Goal: Task Accomplishment & Management: Manage account settings

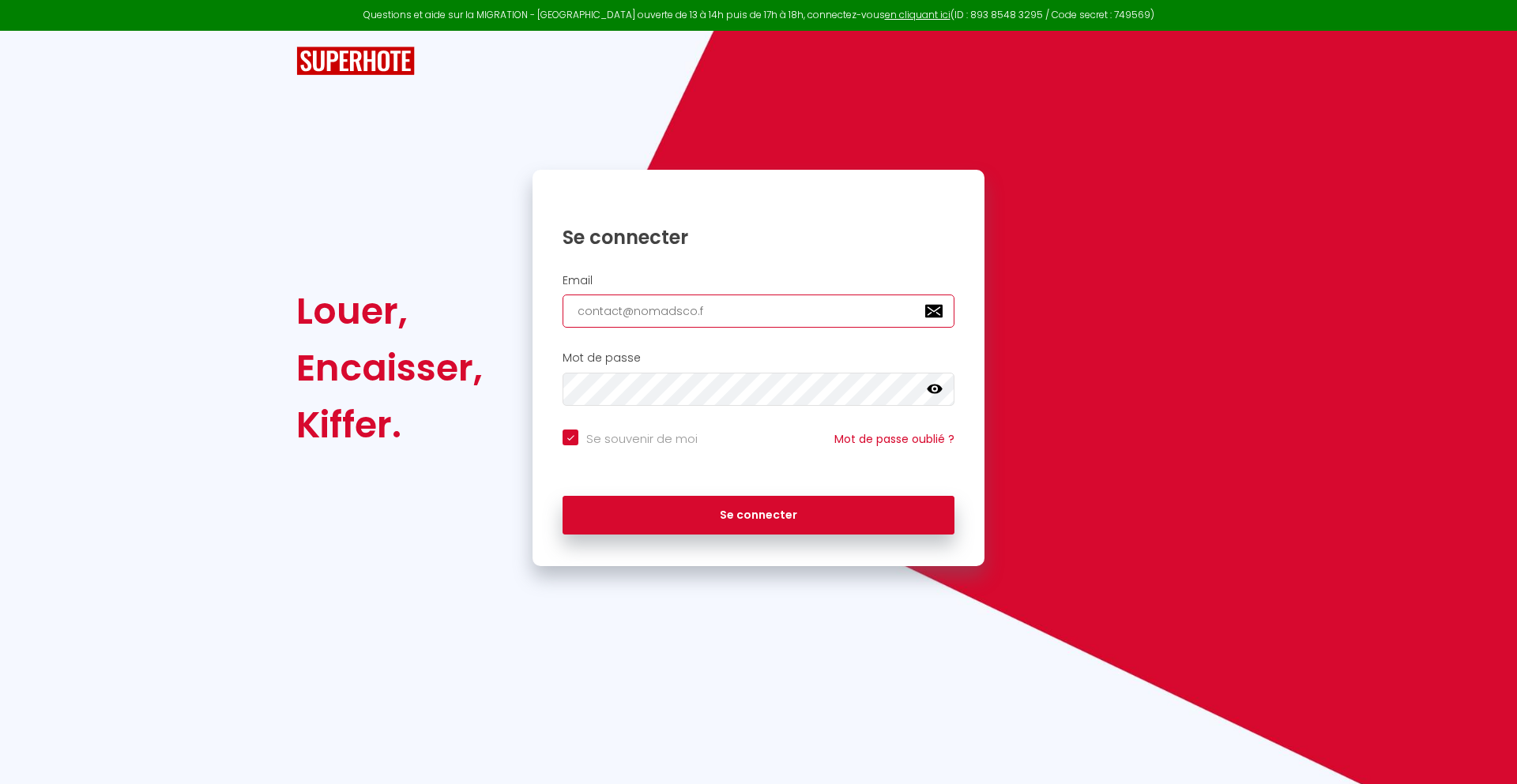
type input "[EMAIL_ADDRESS][DOMAIN_NAME]"
checkbox input "true"
type input "[EMAIL_ADDRESS][DOMAIN_NAME]"
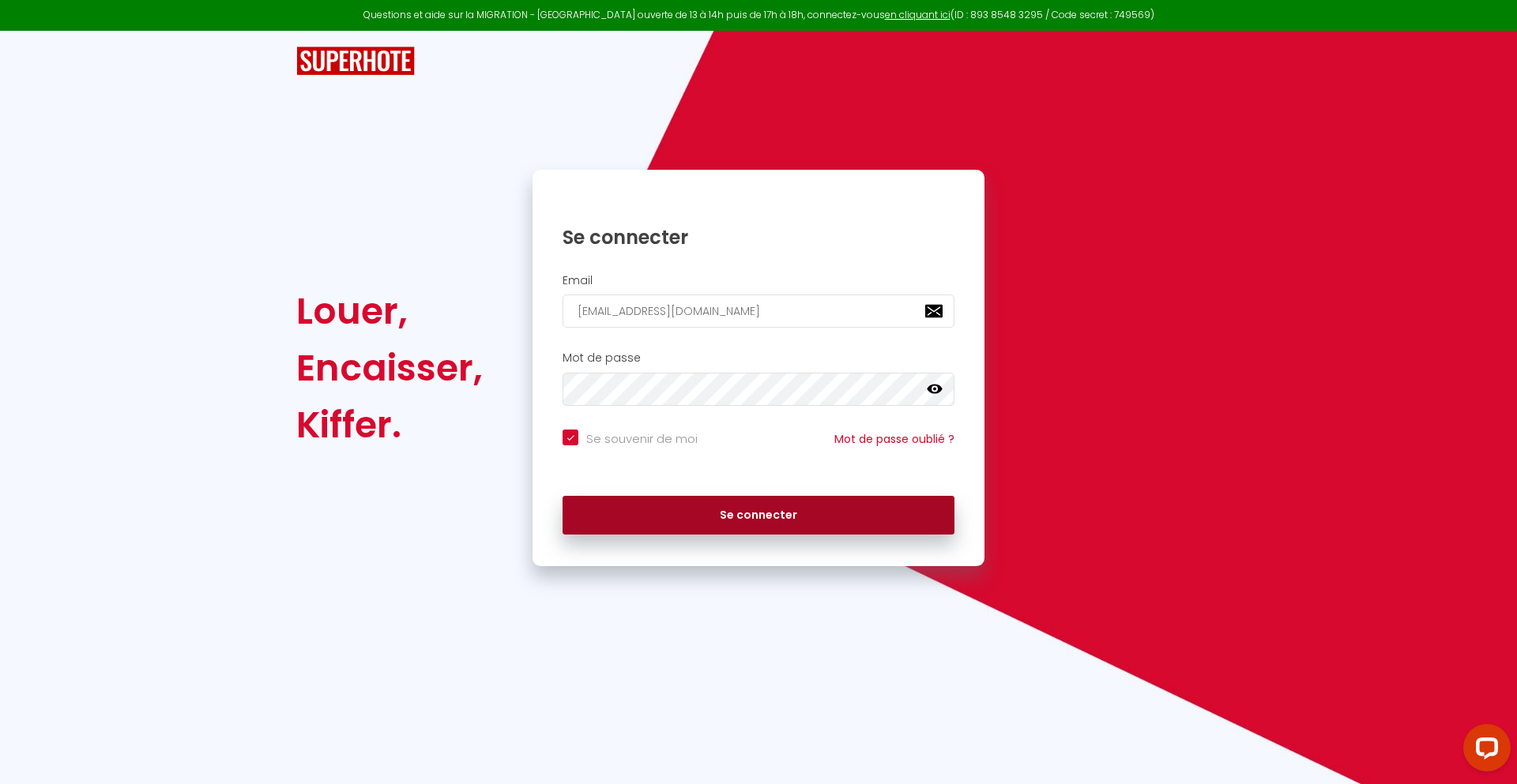
click at [758, 515] on button "Se connecter" at bounding box center [758, 516] width 392 height 40
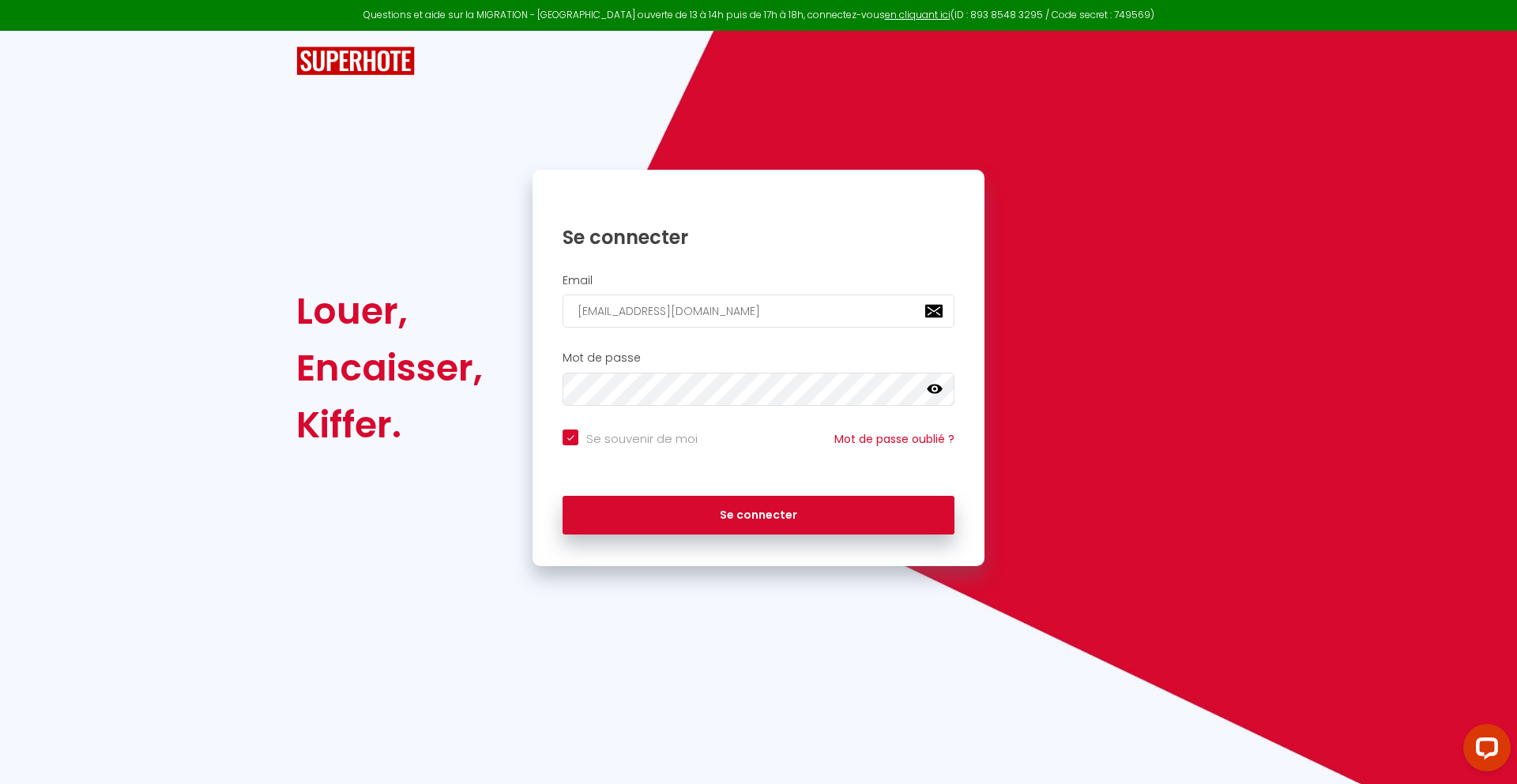
checkbox input "true"
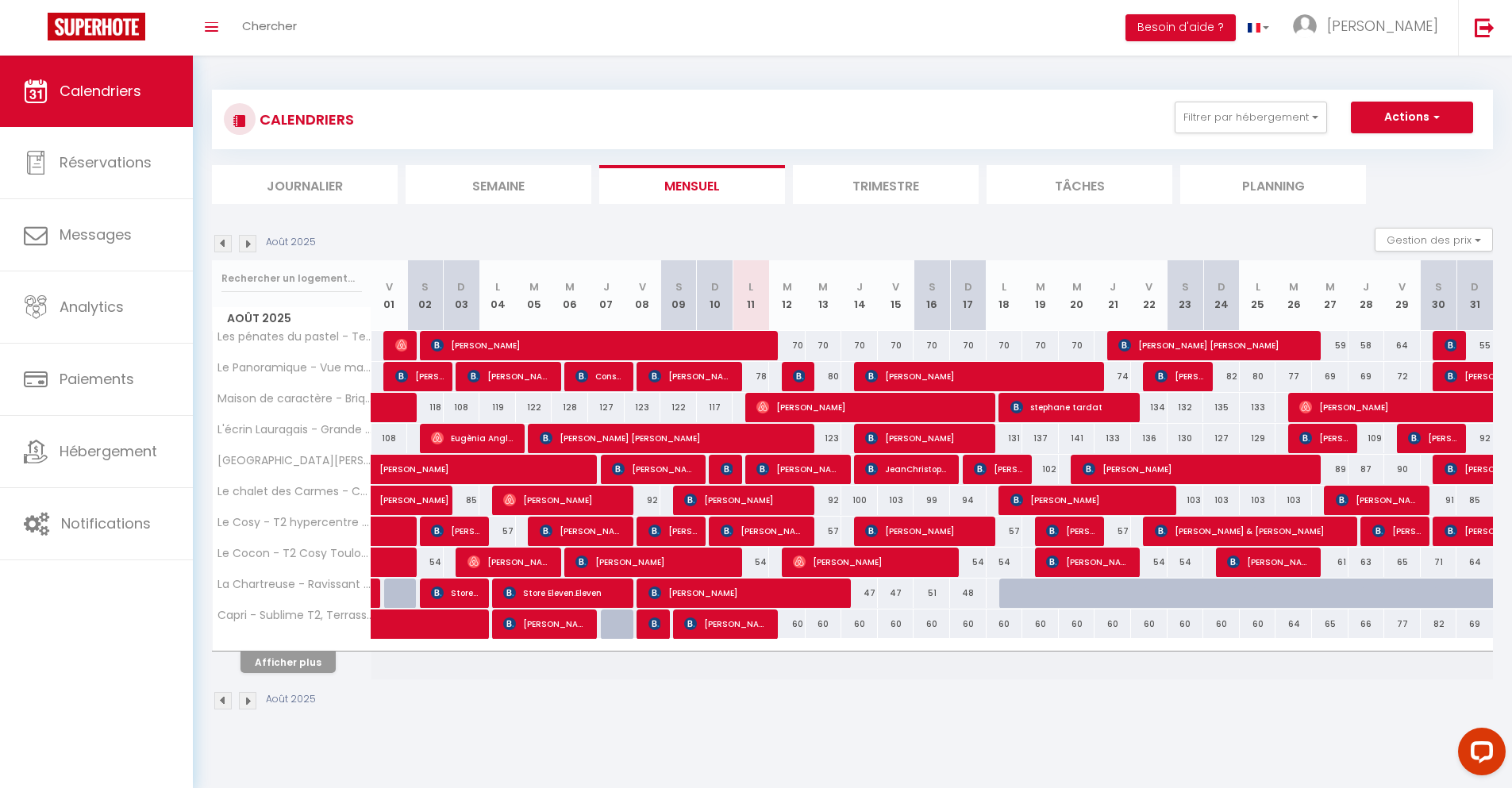
click at [305, 185] on li "Journalier" at bounding box center [305, 185] width 186 height 39
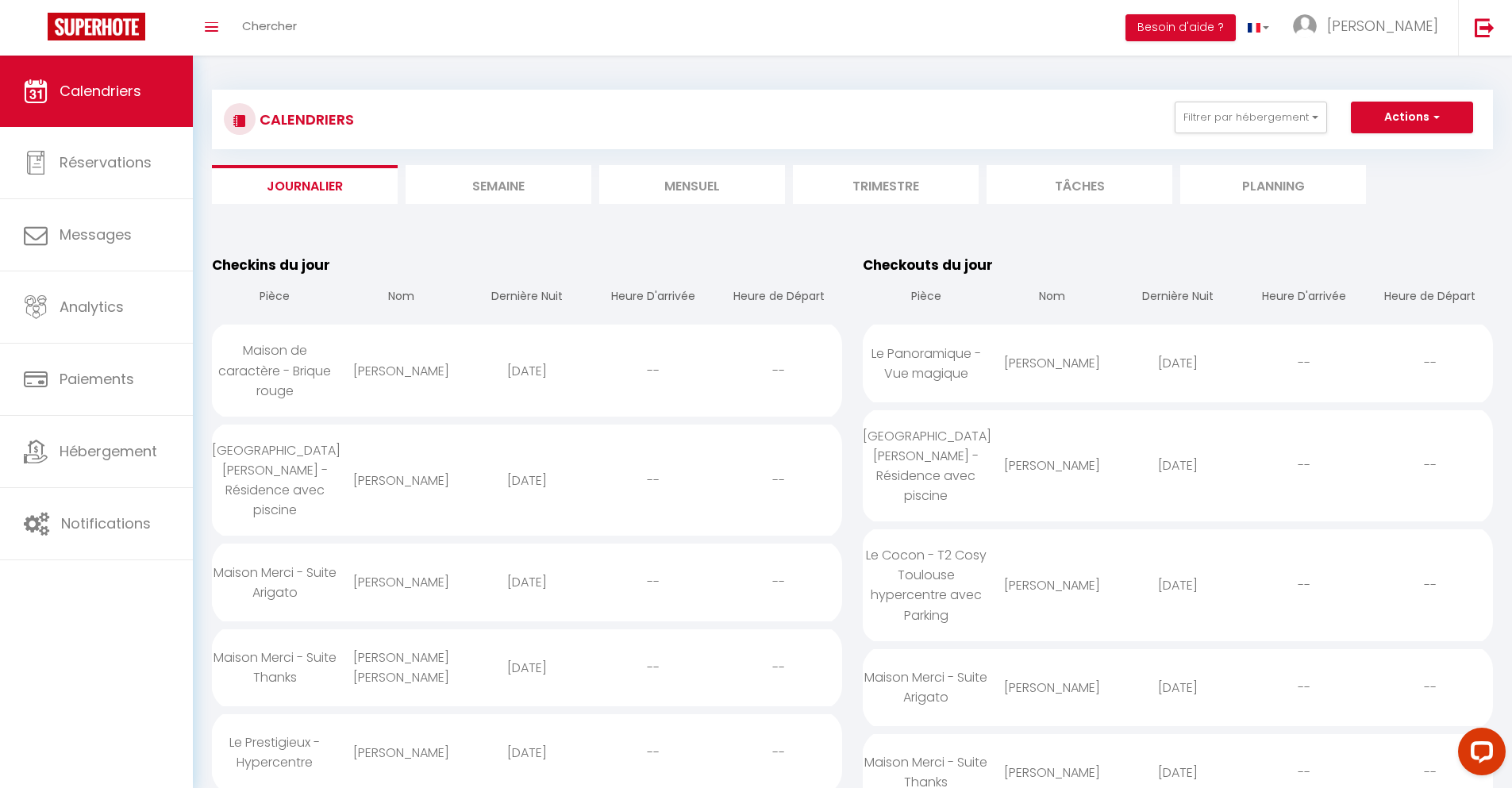
scroll to position [1116, 0]
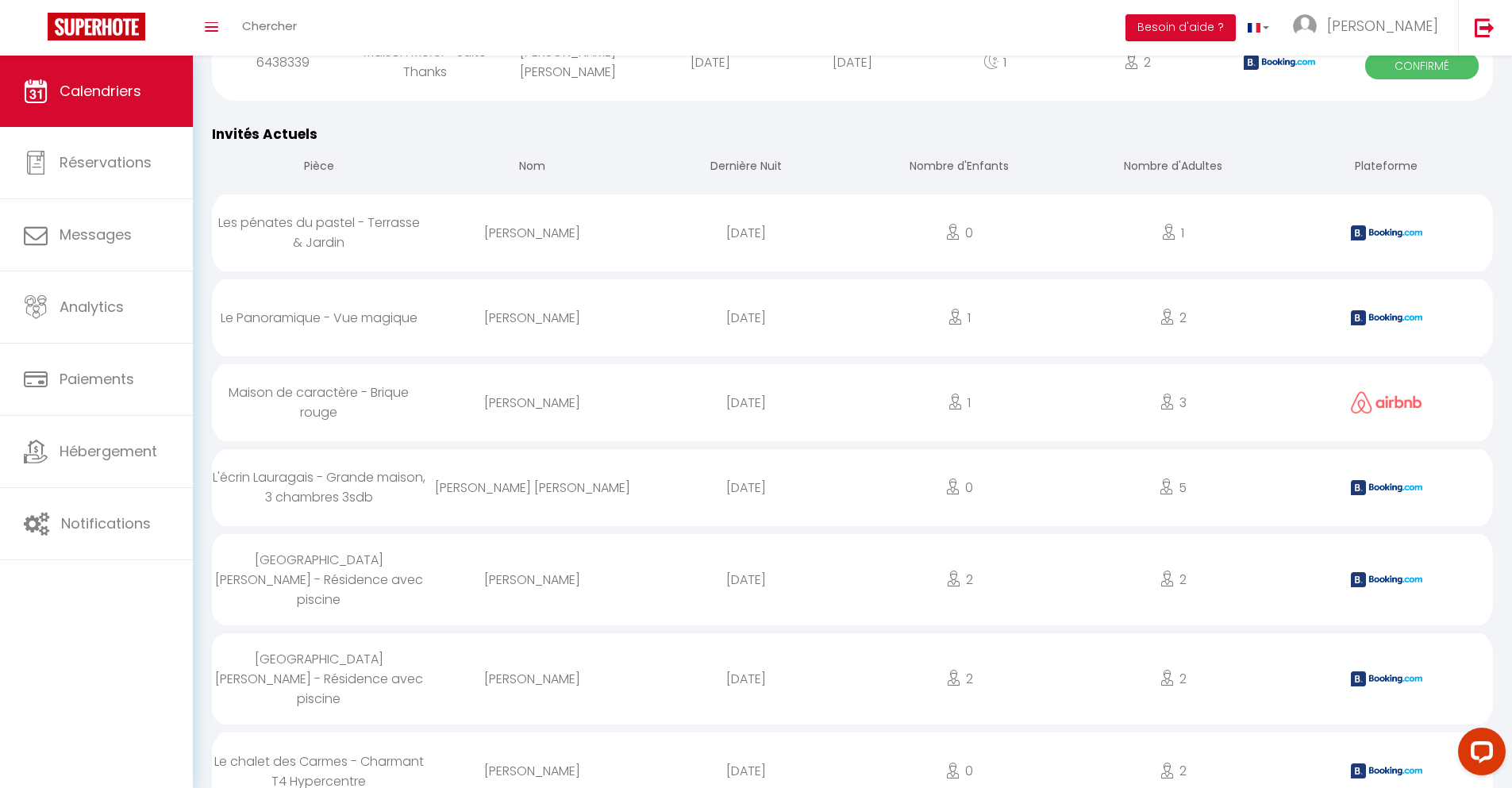
select select "0"
select select "1"
select select
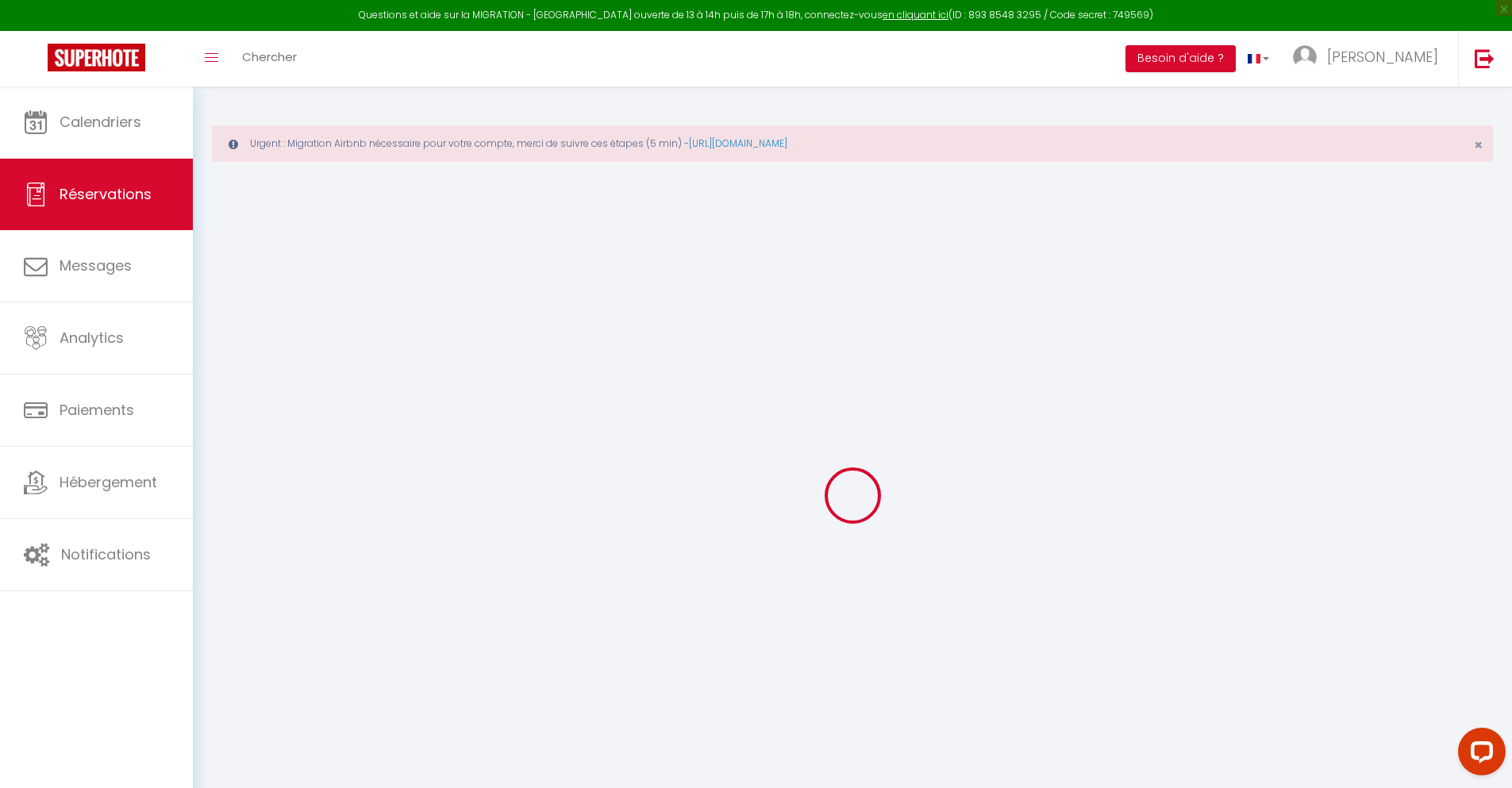
select select
checkbox input "false"
select select
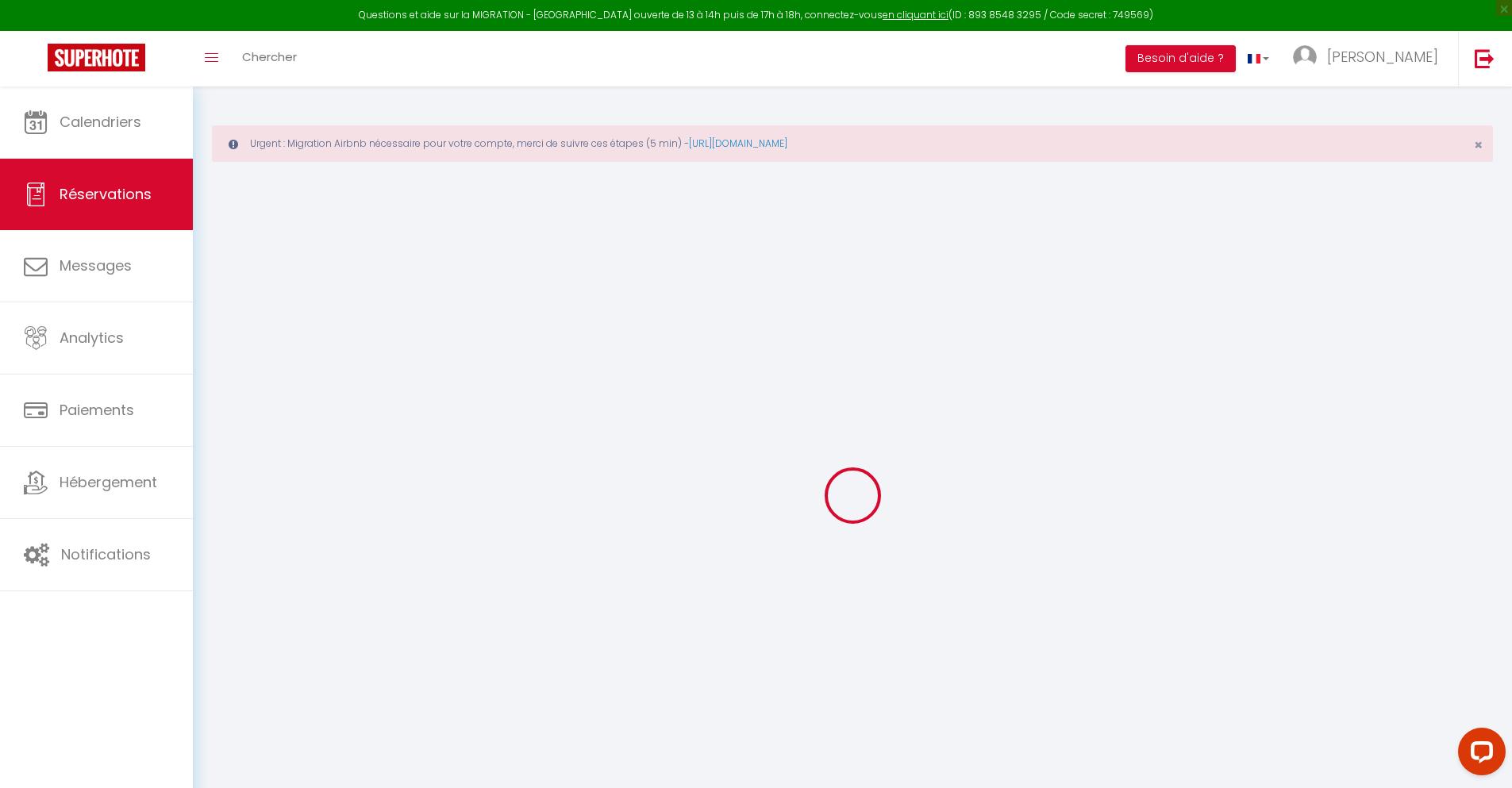
checkbox input "false"
type textarea "** THIS RESERVATION HAS BEEN PRE-PAID ** BOOKING NOTE : Payment charge is EUR 1…"
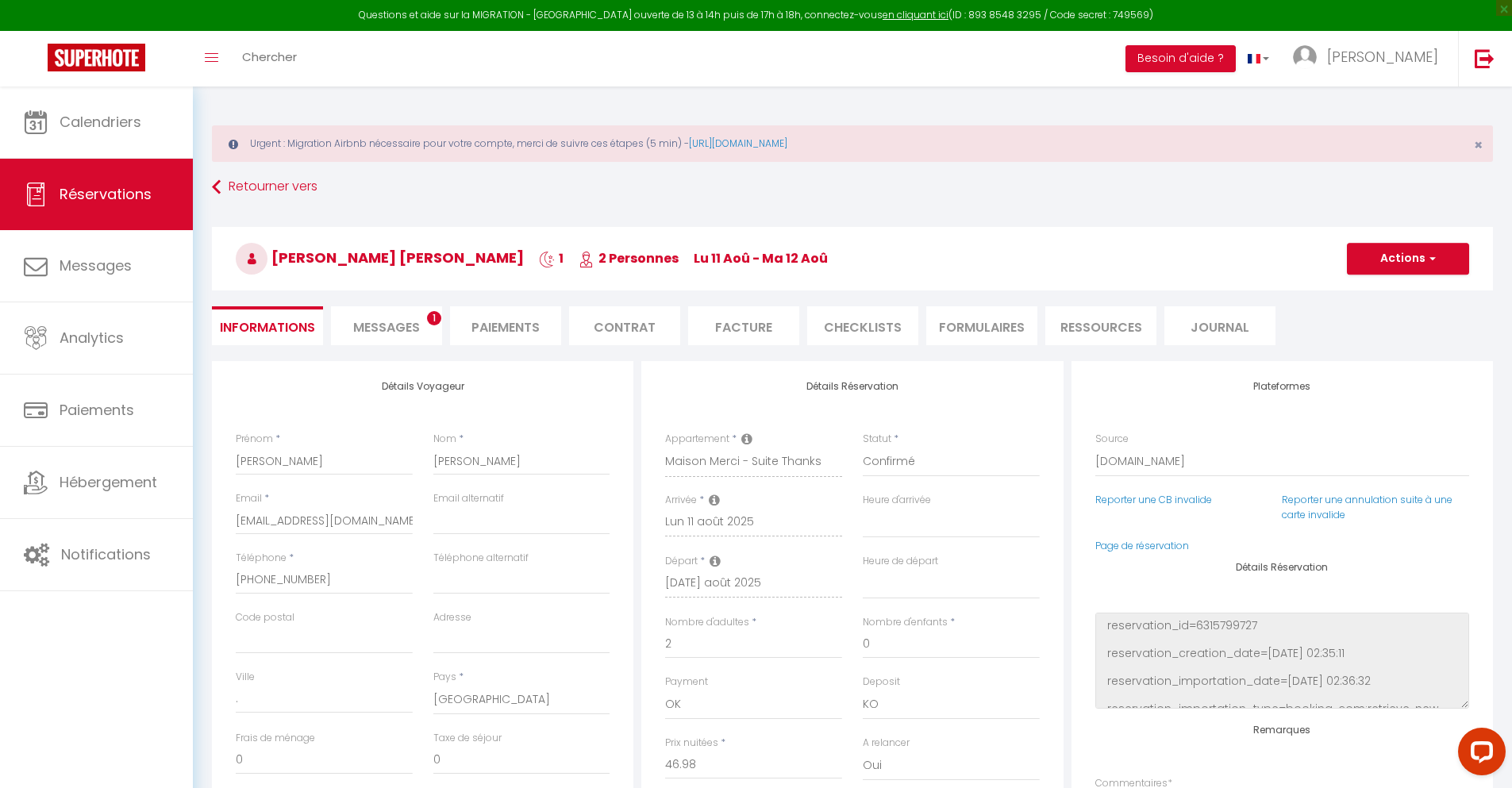
type input "30"
type input "3.08"
select select
checkbox input "false"
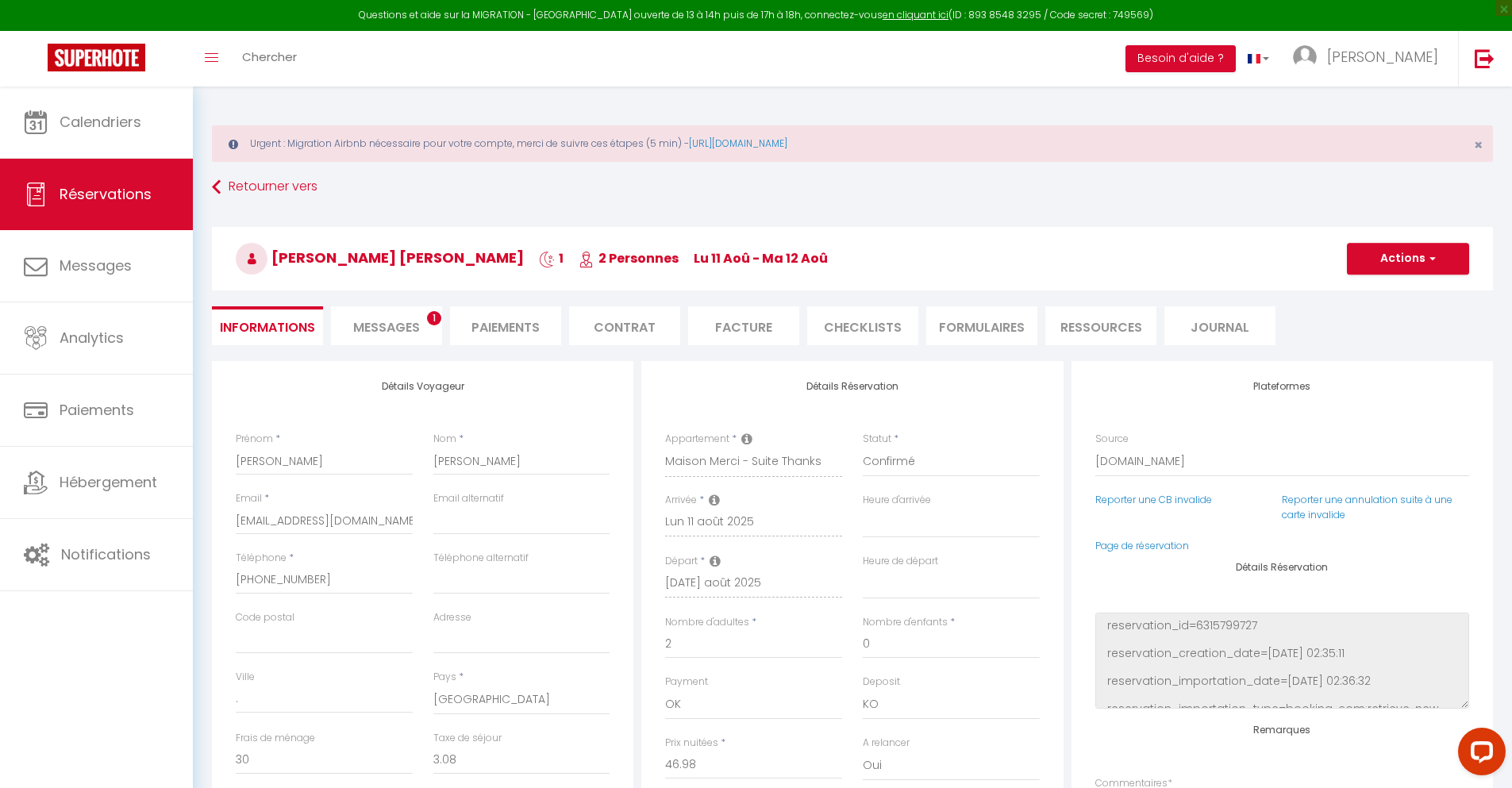
select select
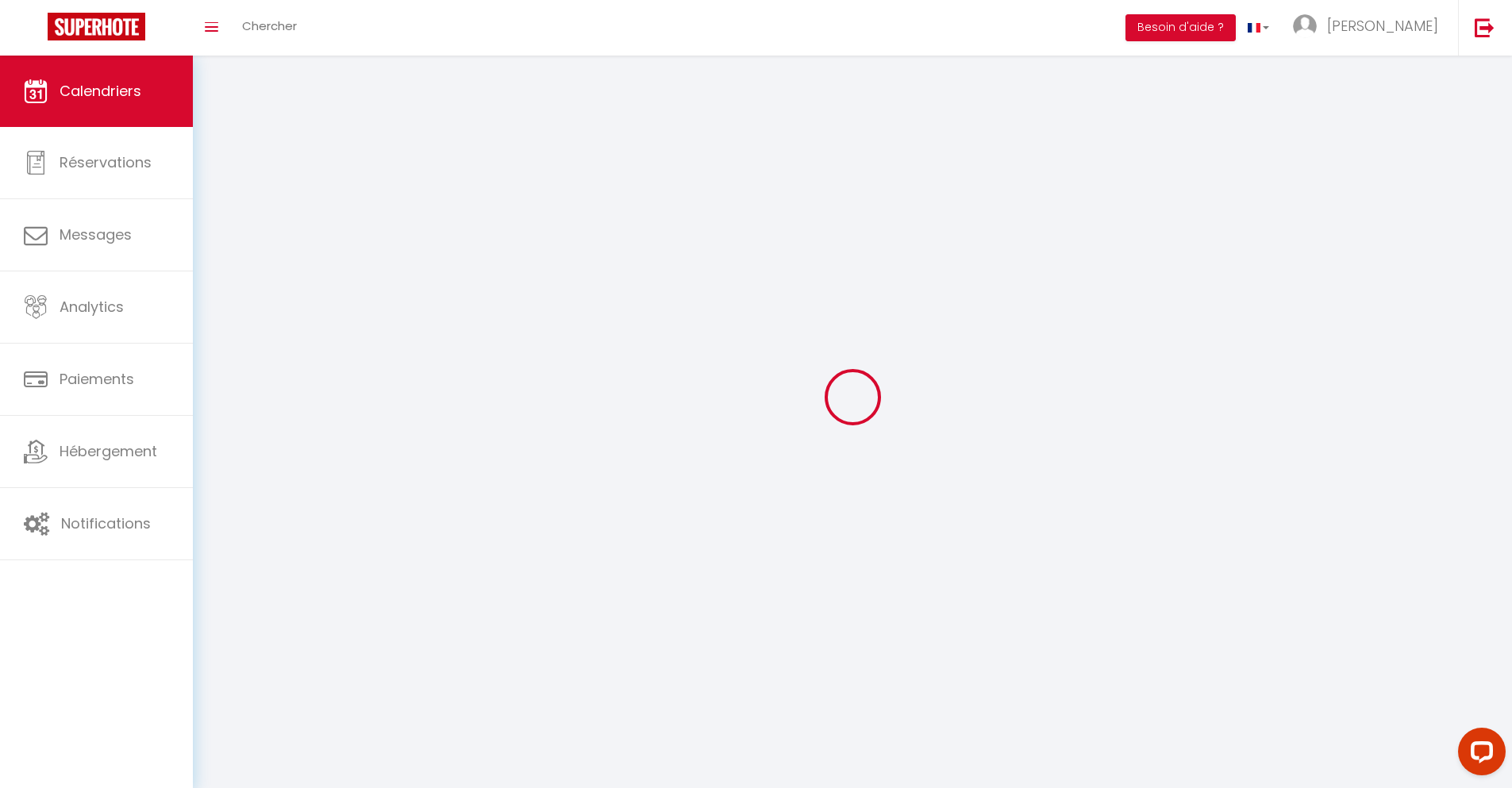
scroll to position [86, 0]
